Goal: Task Accomplishment & Management: Use online tool/utility

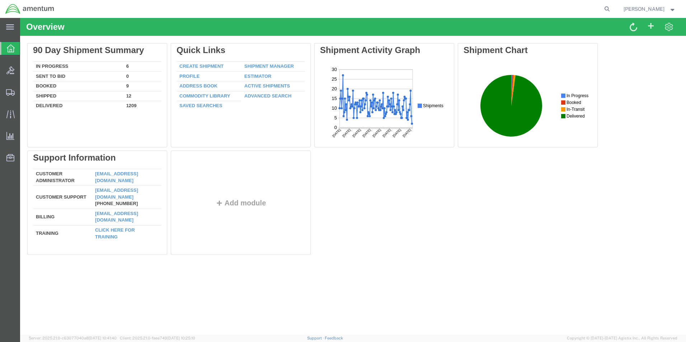
click at [6, 91] on icon at bounding box center [10, 92] width 9 height 6
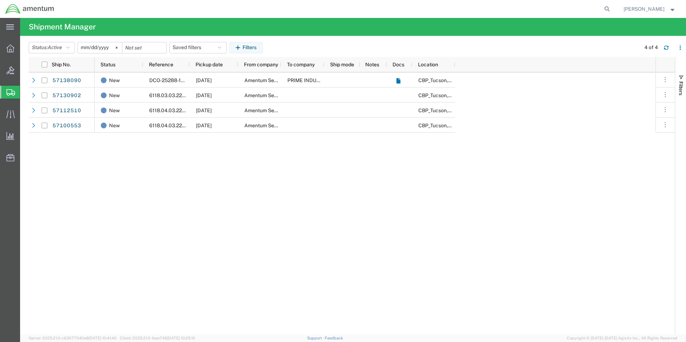
click at [9, 47] on icon at bounding box center [10, 48] width 8 height 8
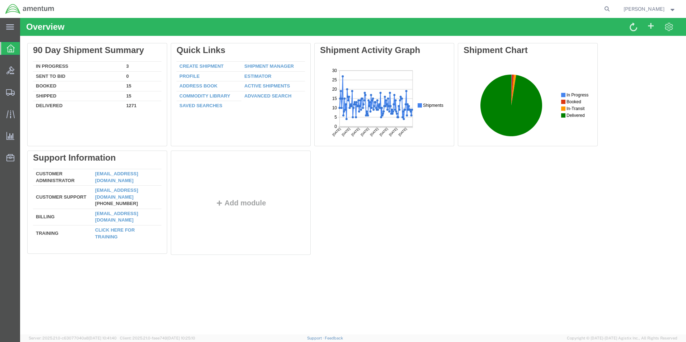
click at [6, 89] on svg-icon at bounding box center [10, 92] width 9 height 7
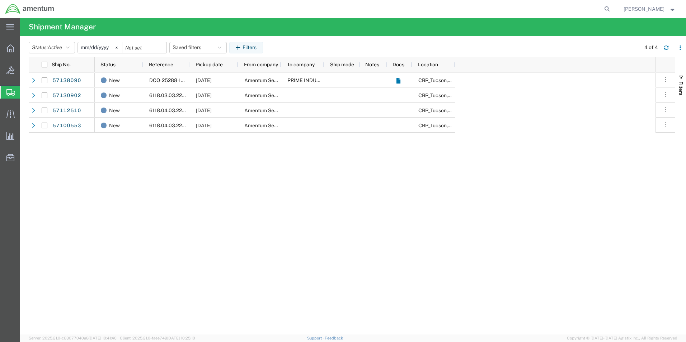
click at [7, 23] on div "main_menu Created with Sketch." at bounding box center [10, 27] width 20 height 18
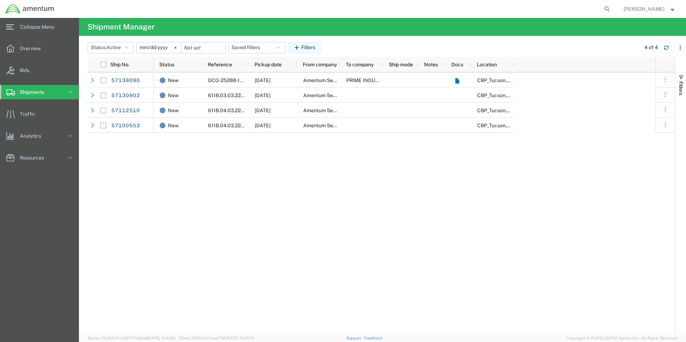
click at [33, 49] on span "Overview" at bounding box center [33, 48] width 26 height 14
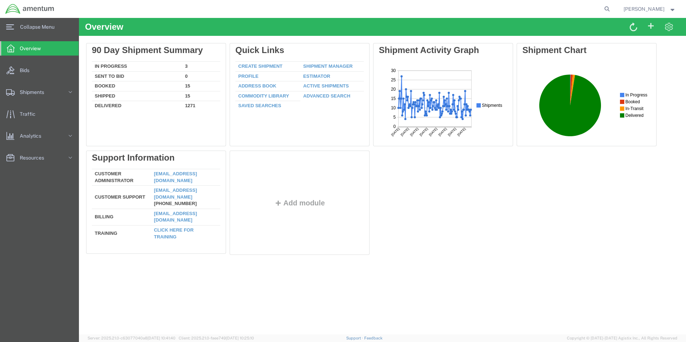
click at [258, 65] on link "Create Shipment" at bounding box center [260, 65] width 44 height 5
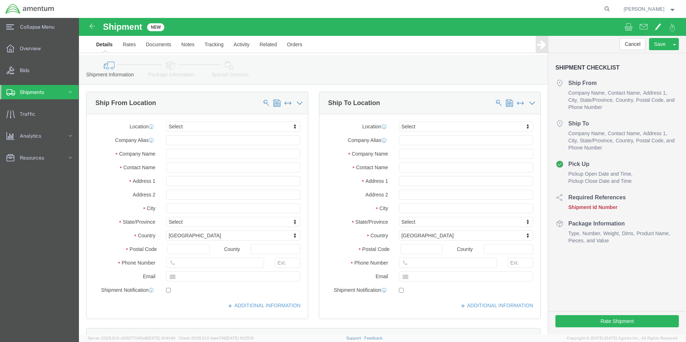
select select
click at [612, 9] on icon at bounding box center [607, 9] width 10 height 10
click at [467, 11] on input "search" at bounding box center [493, 8] width 218 height 17
type input "dco-25288-169495"
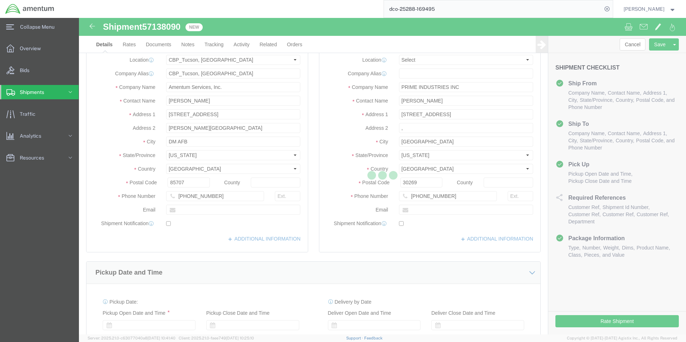
select select "49949"
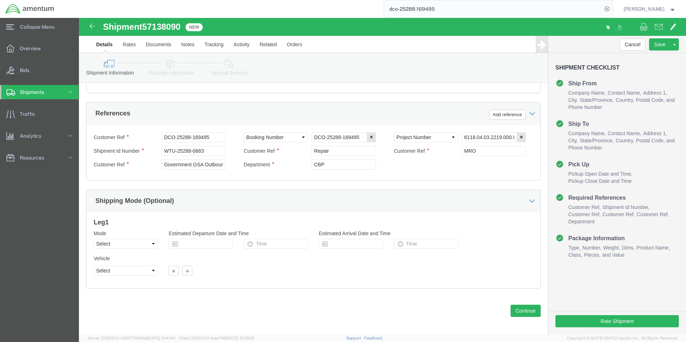
scroll to position [326, 0]
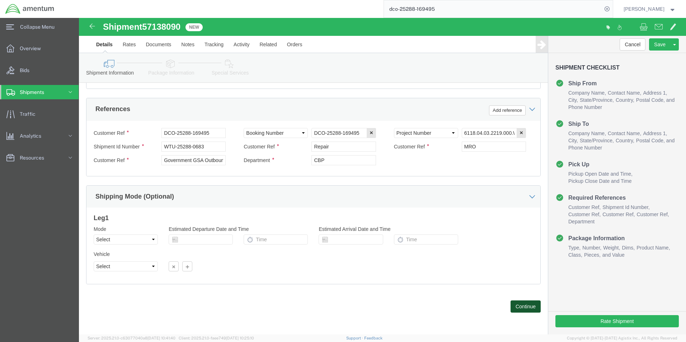
click button "Continue"
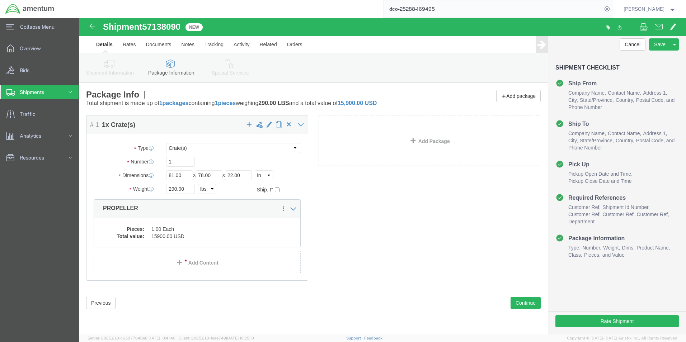
click dd "15900.00 USD"
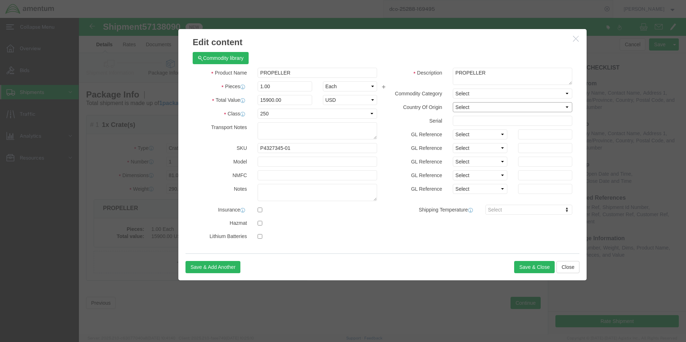
click select "Select [GEOGRAPHIC_DATA] [GEOGRAPHIC_DATA] [GEOGRAPHIC_DATA] [GEOGRAPHIC_DATA] …"
select select "US"
click select "Select [GEOGRAPHIC_DATA] [GEOGRAPHIC_DATA] [GEOGRAPHIC_DATA] [GEOGRAPHIC_DATA] …"
click input "text"
type input "190172"
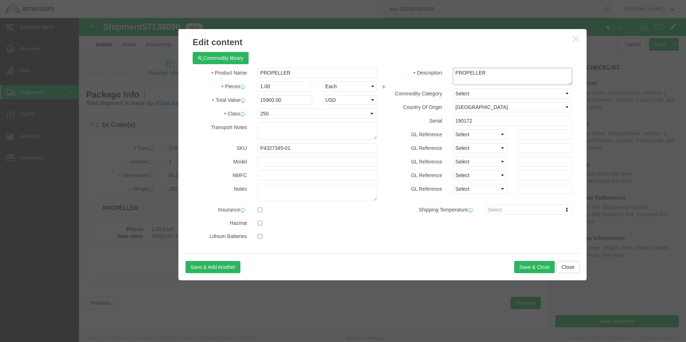
click textarea "PROPELLER"
type textarea "PROPELLER PN: P4327345-01"
click button "Save & Close"
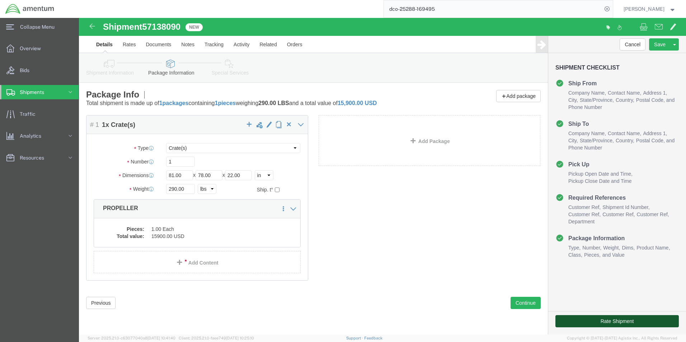
click button "Rate Shipment"
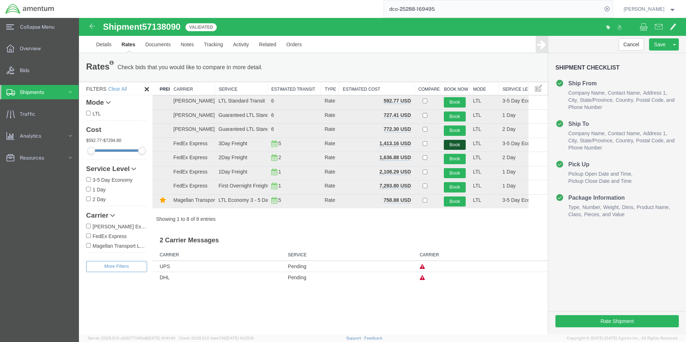
click at [454, 143] on button "Book" at bounding box center [455, 145] width 22 height 10
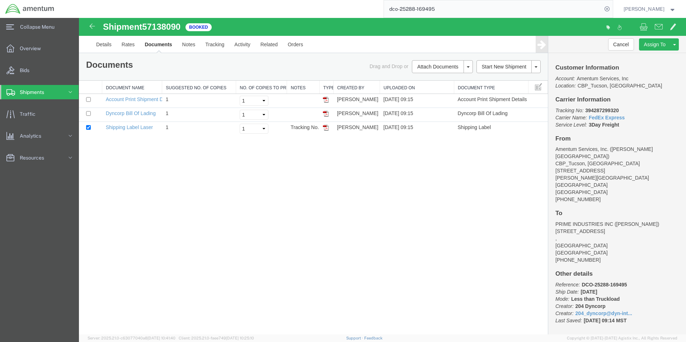
click at [325, 114] on img at bounding box center [326, 114] width 6 height 6
click at [327, 128] on img at bounding box center [326, 128] width 6 height 6
